Goal: Task Accomplishment & Management: Manage account settings

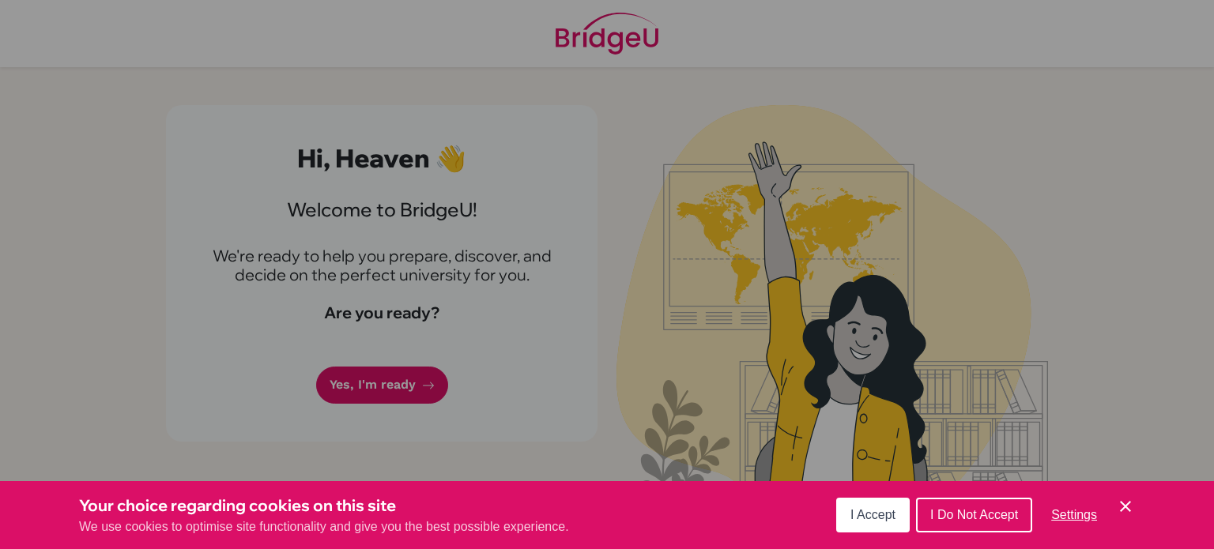
click at [416, 373] on div "Cookie Preferences" at bounding box center [607, 274] width 1214 height 549
click at [1125, 510] on icon "Cookie Control Close Icon" at bounding box center [1125, 506] width 19 height 19
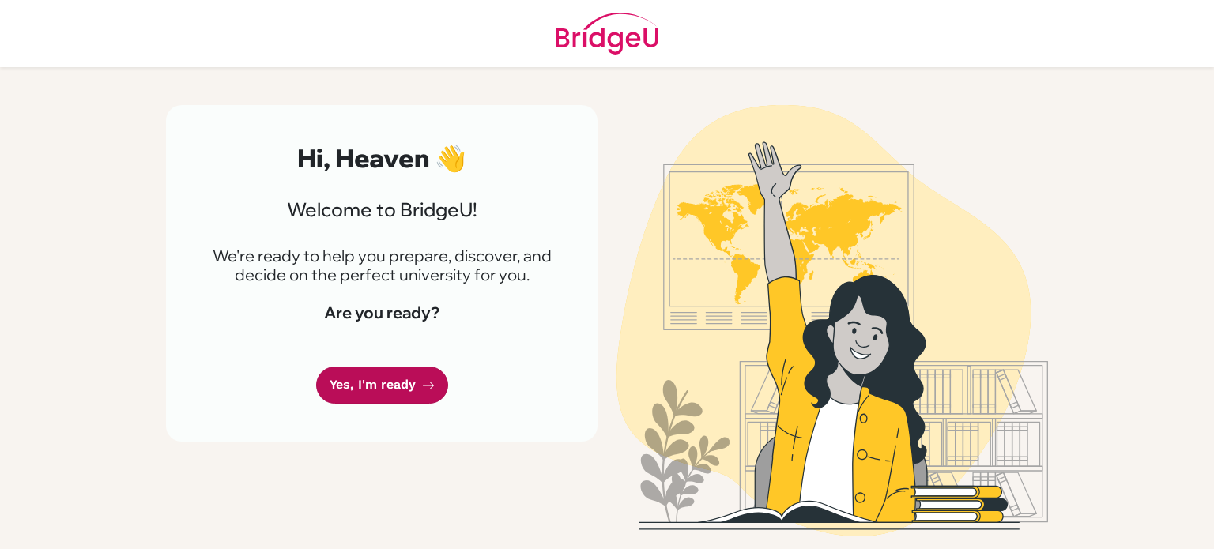
click at [416, 380] on link "Yes, I'm ready" at bounding box center [382, 385] width 132 height 37
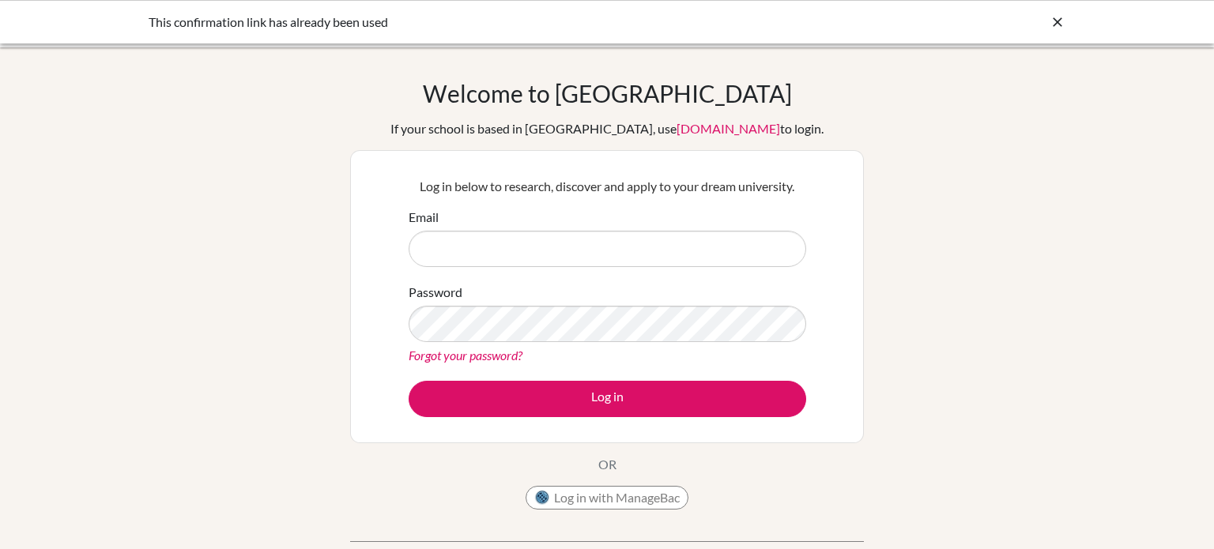
click at [612, 242] on input "Email" at bounding box center [606, 249] width 397 height 36
type input "[EMAIL_ADDRESS][DOMAIN_NAME]"
click at [408, 381] on button "Log in" at bounding box center [606, 399] width 397 height 36
